Goal: Obtain resource: Download file/media

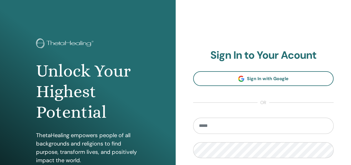
click at [265, 124] on input "email" at bounding box center [263, 125] width 141 height 16
type input "**********"
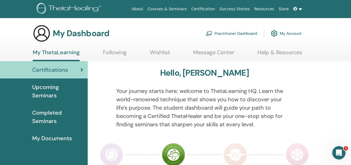
click at [67, 138] on span "My Documents" at bounding box center [52, 138] width 40 height 8
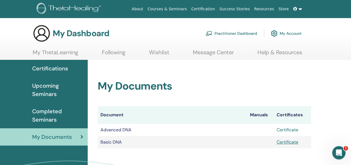
click at [292, 130] on link "Certificate" at bounding box center [288, 130] width 22 height 6
